Goal: Check status: Check status

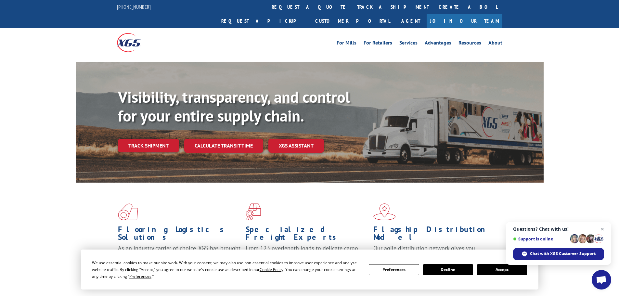
click at [603, 230] on span "Open chat" at bounding box center [603, 229] width 8 height 8
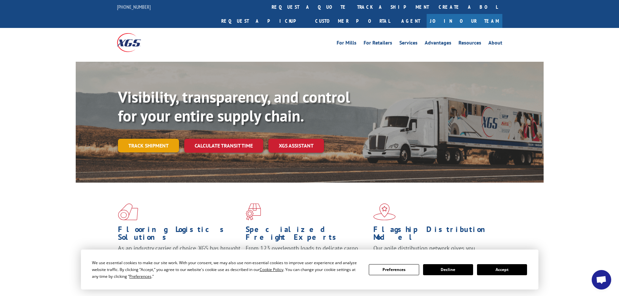
click at [173, 139] on link "Track shipment" at bounding box center [148, 146] width 61 height 14
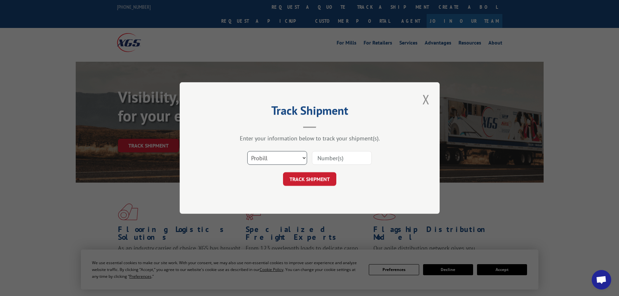
click at [302, 157] on select "Select category... Probill BOL PO" at bounding box center [277, 158] width 60 height 14
select select "bol"
click at [247, 151] on select "Select category... Probill BOL PO" at bounding box center [277, 158] width 60 height 14
paste input "07282624061683768"
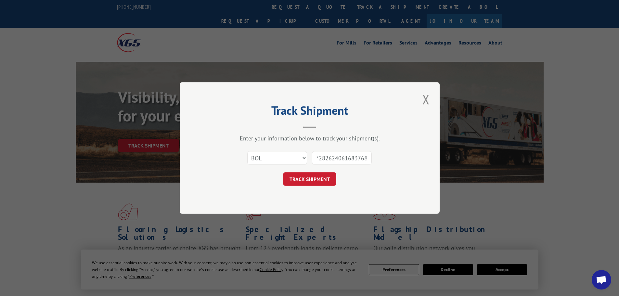
type input "07282624061683768"
click at [317, 186] on div "Track Shipment Enter your information below to track your shipment(s). Select c…" at bounding box center [310, 148] width 260 height 132
click at [321, 181] on button "TRACK SHIPMENT" at bounding box center [309, 179] width 53 height 14
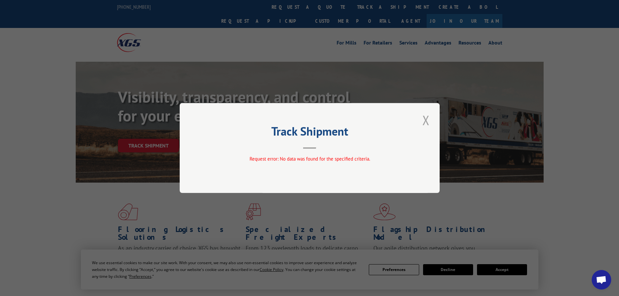
click at [430, 123] on button "Close modal" at bounding box center [426, 120] width 11 height 18
